Goal: Task Accomplishment & Management: Use online tool/utility

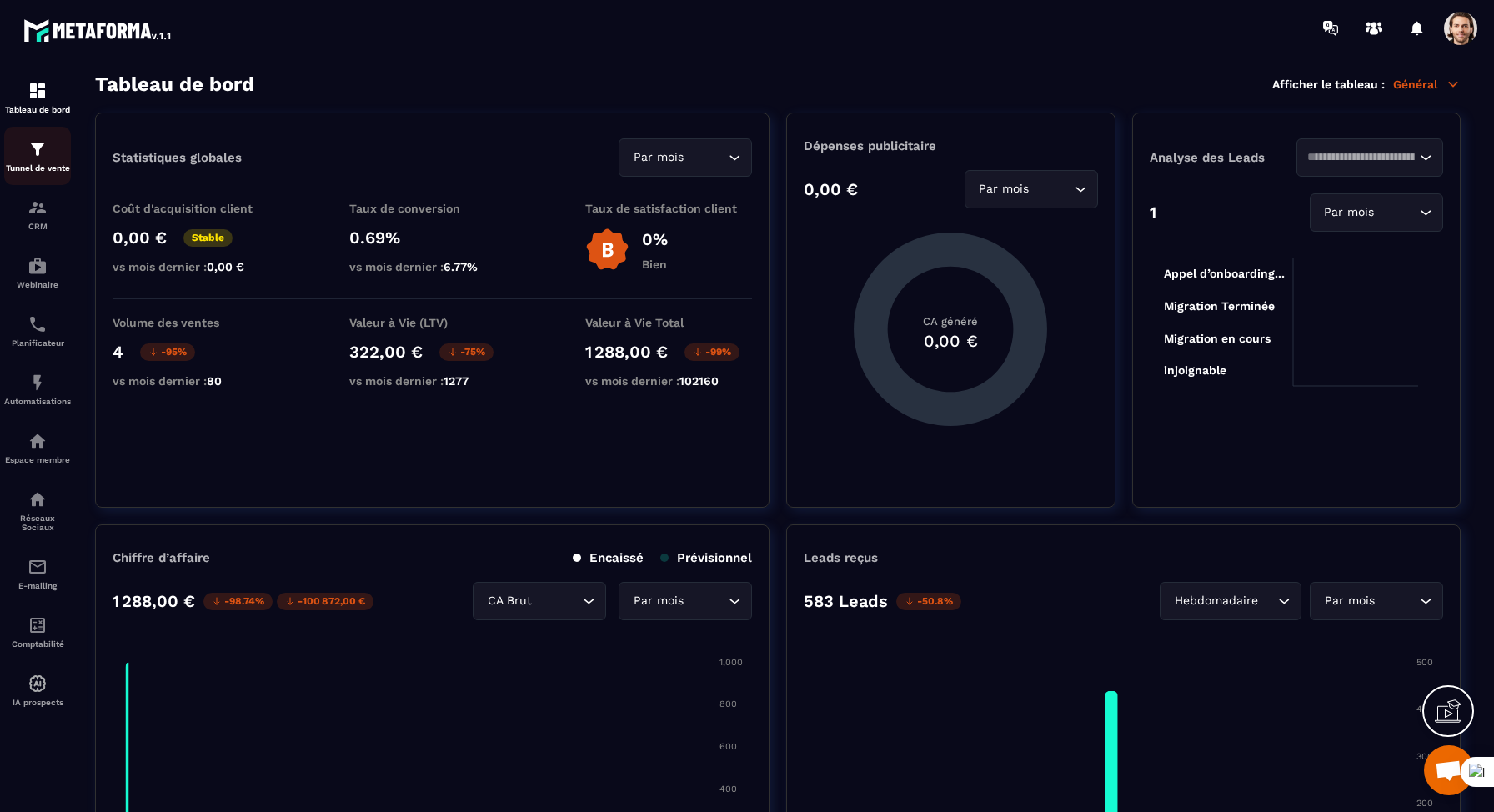
click at [48, 153] on div "Tunnel de vente" at bounding box center [38, 156] width 67 height 33
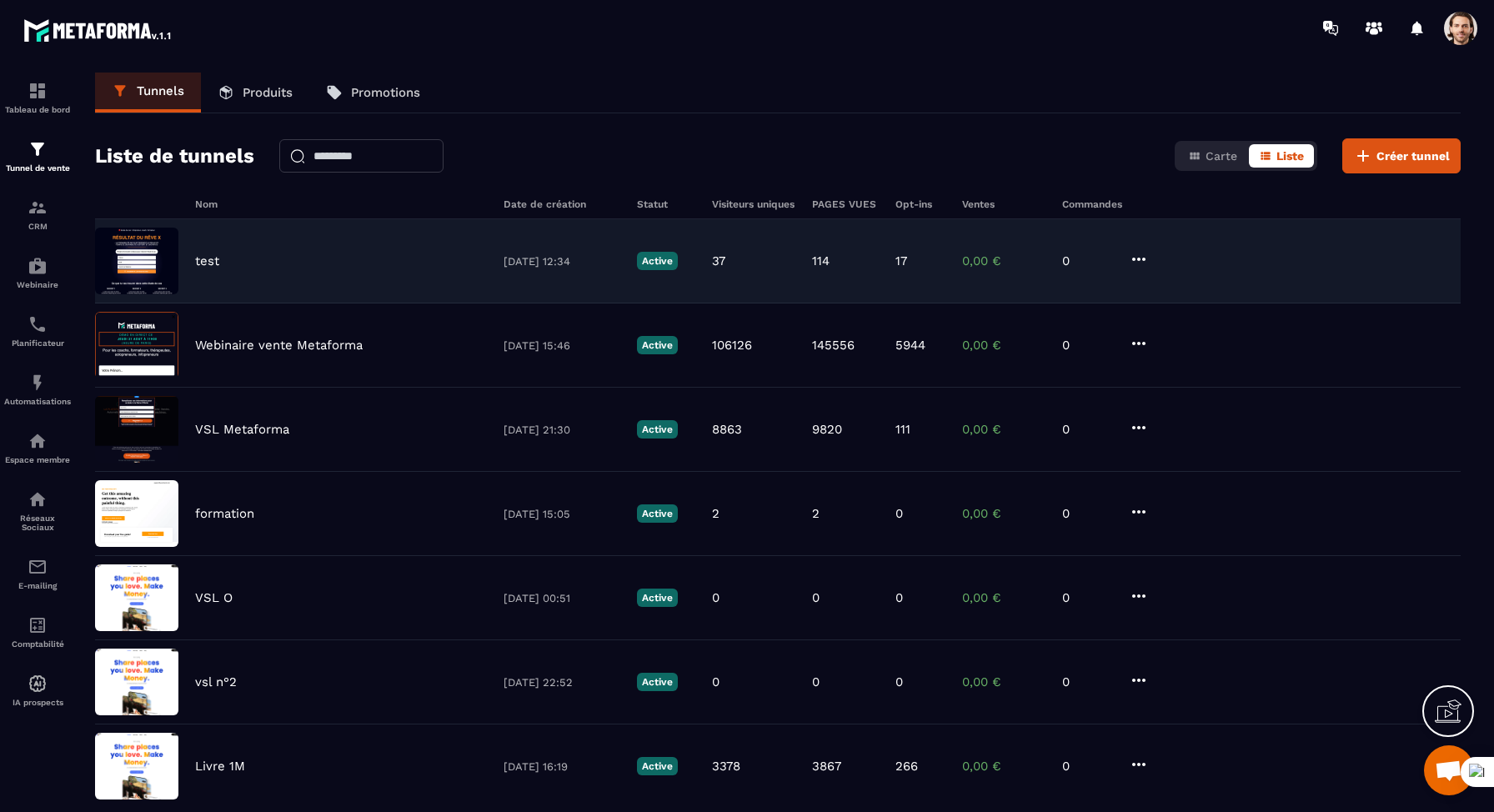
click at [143, 276] on img at bounding box center [137, 261] width 83 height 67
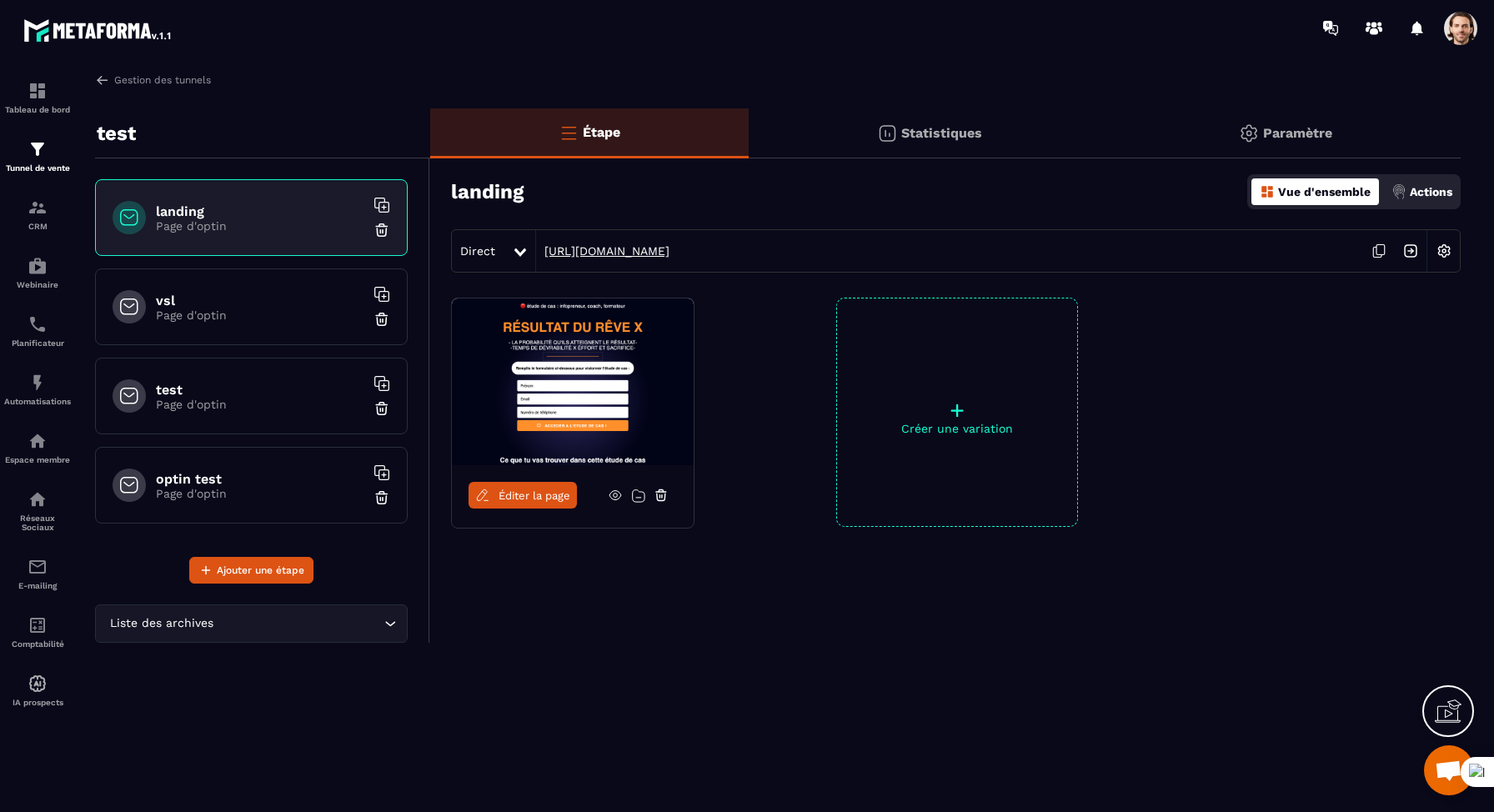
click at [669, 246] on link "[URL][DOMAIN_NAME]" at bounding box center [603, 250] width 134 height 14
